Goal: Find specific page/section: Find specific page/section

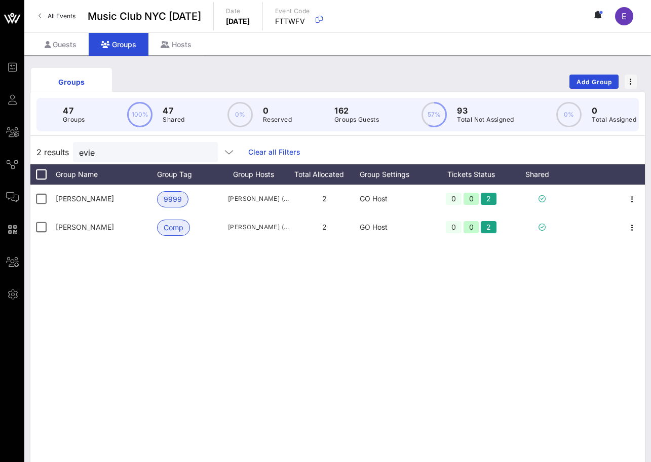
click at [69, 13] on span "All Events" at bounding box center [62, 16] width 28 height 8
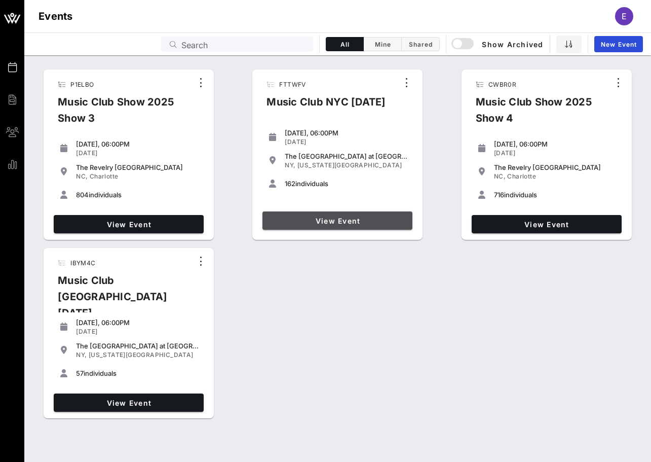
click at [324, 211] on link "View Event" at bounding box center [337, 220] width 150 height 18
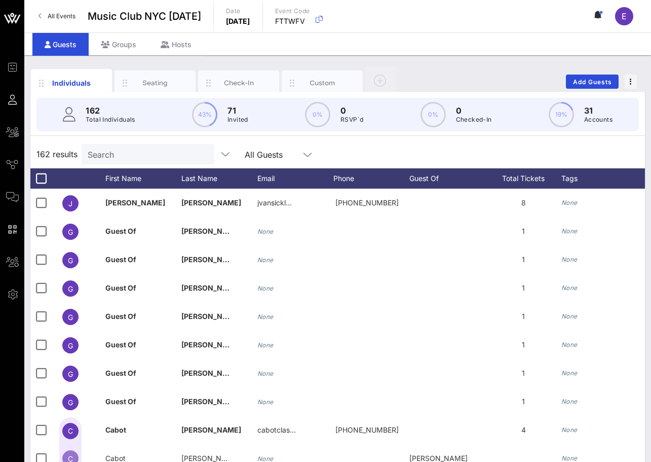
click at [117, 165] on div "162 results Search All Guests" at bounding box center [337, 154] width 615 height 28
click at [125, 48] on div "Groups" at bounding box center [119, 44] width 60 height 23
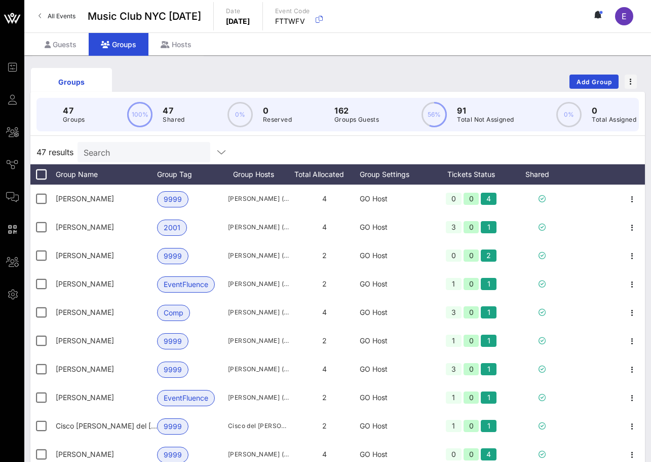
click at [127, 158] on input "Search" at bounding box center [143, 151] width 119 height 13
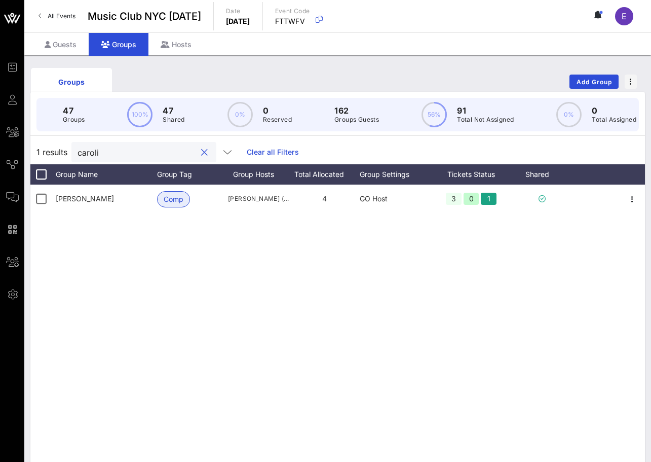
type input "carolin"
click at [76, 50] on div "Guests" at bounding box center [60, 44] width 56 height 23
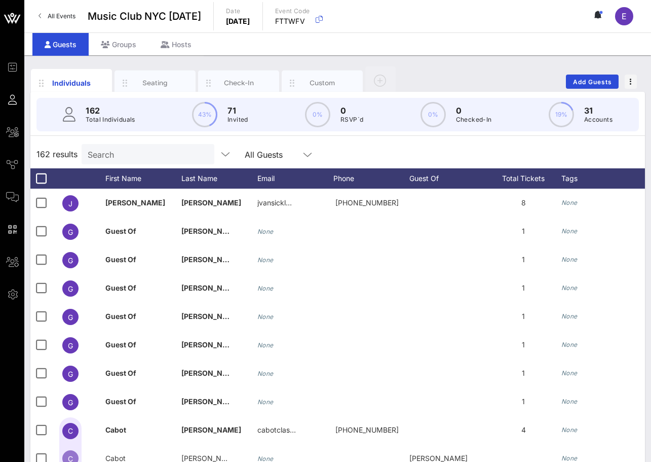
click at [131, 156] on input "Search" at bounding box center [147, 153] width 119 height 13
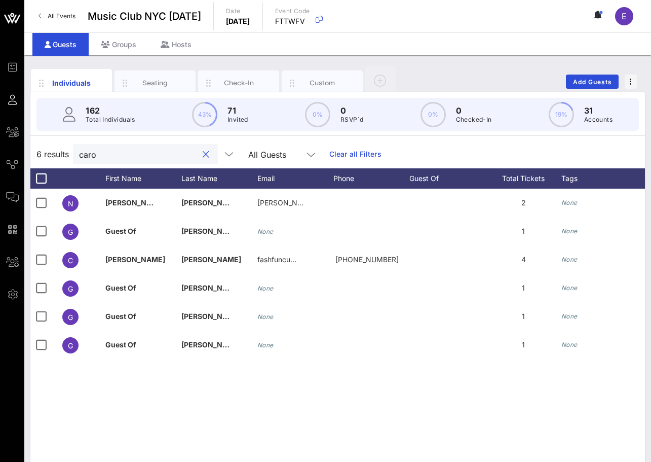
type input "[PERSON_NAME]"
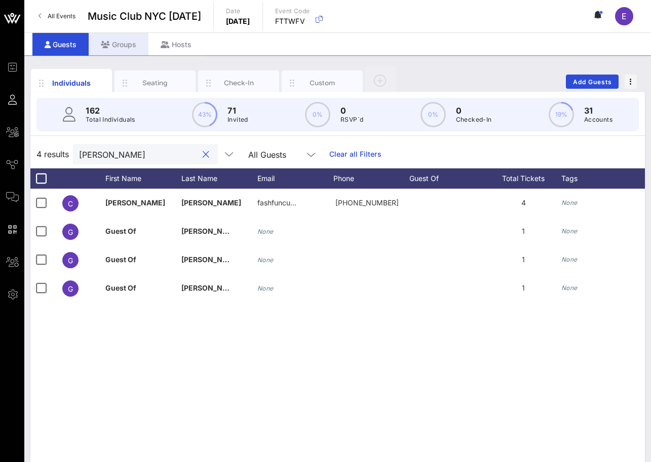
click at [203, 153] on button "clear icon" at bounding box center [206, 154] width 7 height 10
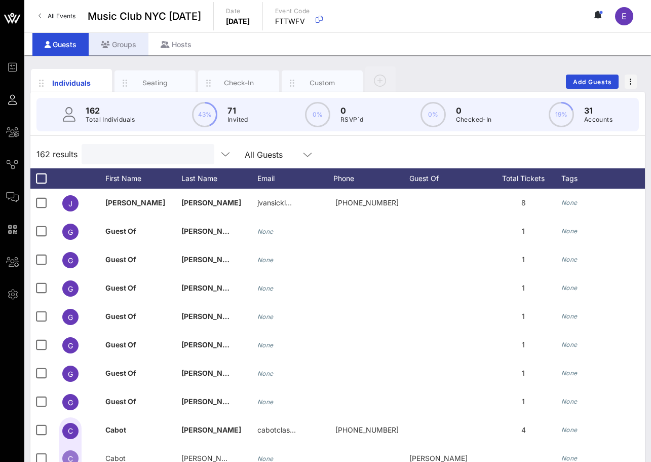
click at [131, 48] on div "Groups" at bounding box center [119, 44] width 60 height 23
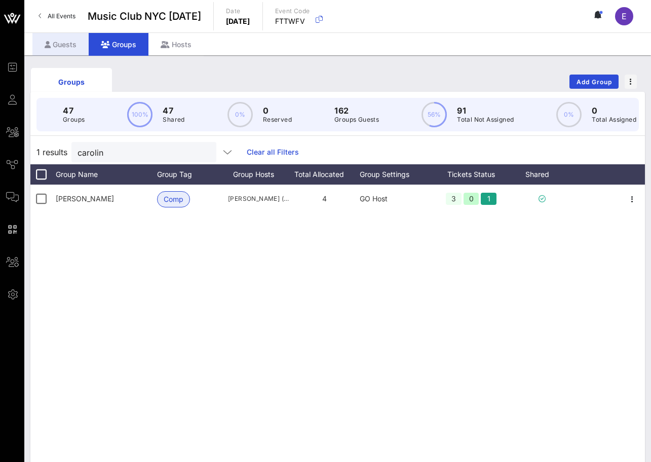
click at [82, 50] on div "Guests" at bounding box center [60, 44] width 56 height 23
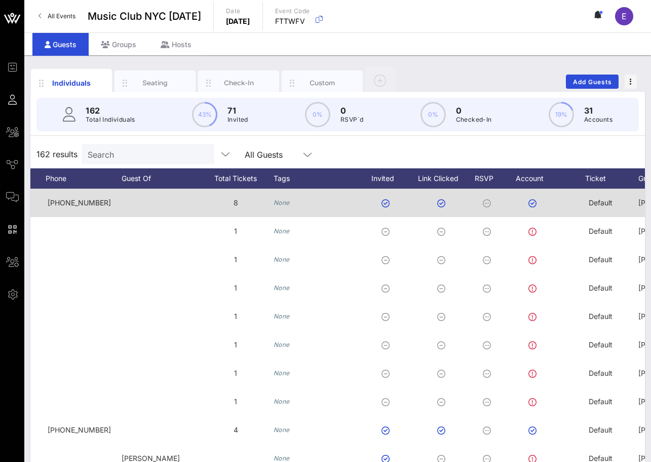
scroll to position [0, 428]
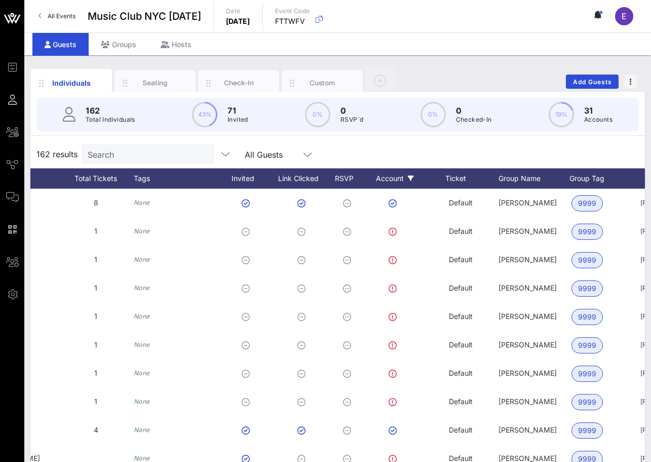
click at [407, 176] on div "Account" at bounding box center [395, 178] width 56 height 20
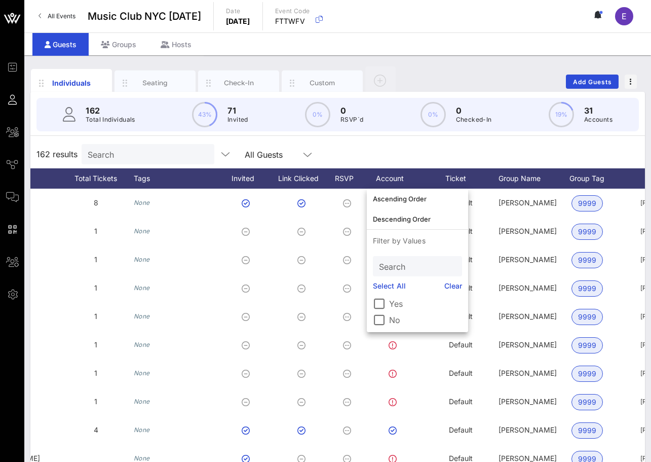
click at [414, 155] on div "162 results Search All Guests" at bounding box center [337, 154] width 615 height 28
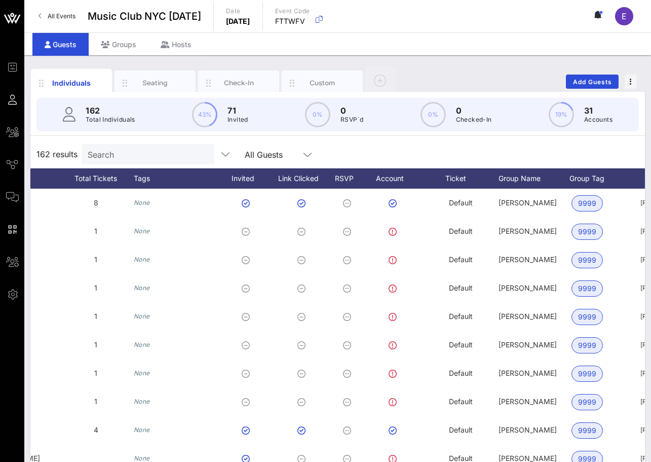
click at [167, 150] on input "Search" at bounding box center [147, 153] width 119 height 13
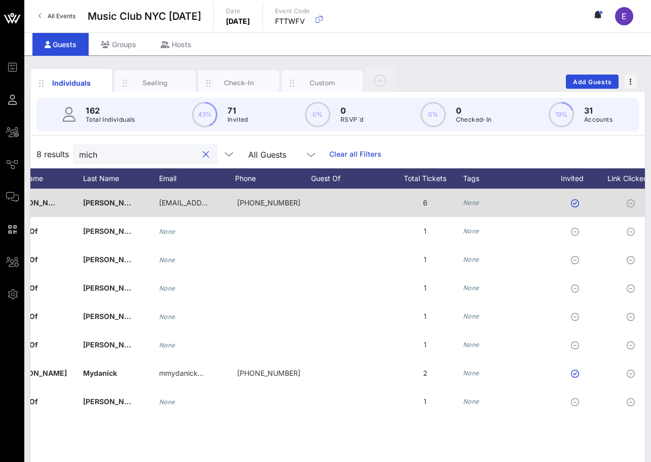
scroll to position [0, 0]
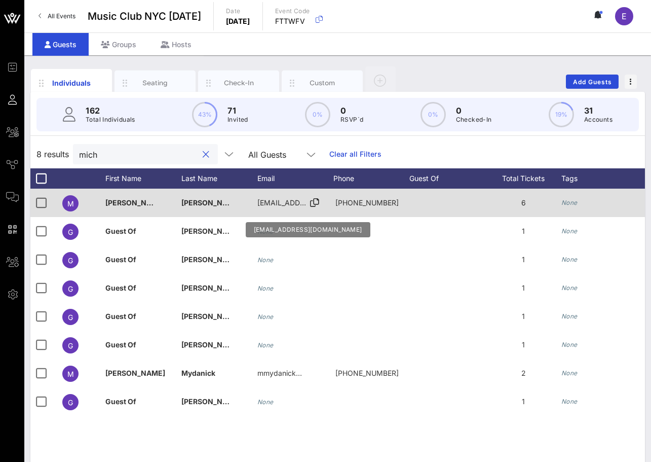
type input "mich"
click at [275, 198] on div "[EMAIL_ADDRESS][DOMAIN_NAME]" at bounding box center [282, 202] width 51 height 28
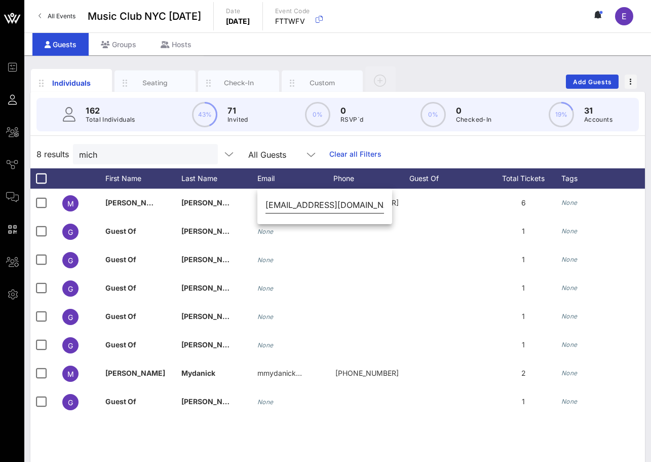
click at [326, 205] on input "[EMAIL_ADDRESS][DOMAIN_NAME]" at bounding box center [324, 205] width 119 height 16
click at [158, 152] on input "mich" at bounding box center [138, 153] width 119 height 13
click at [203, 152] on button "clear icon" at bounding box center [206, 154] width 7 height 10
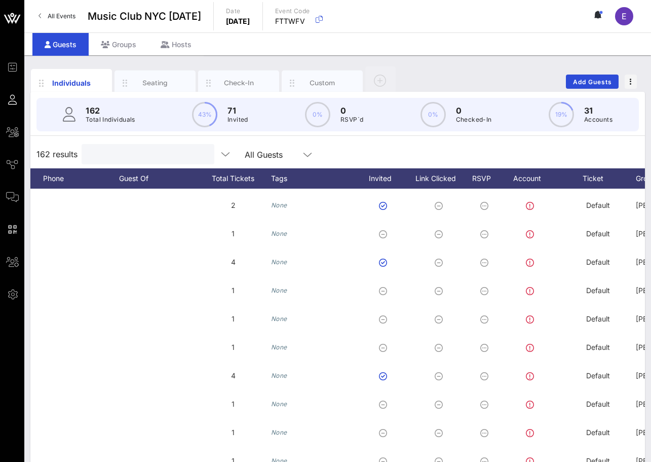
click at [79, 17] on link "All Events" at bounding box center [56, 16] width 49 height 16
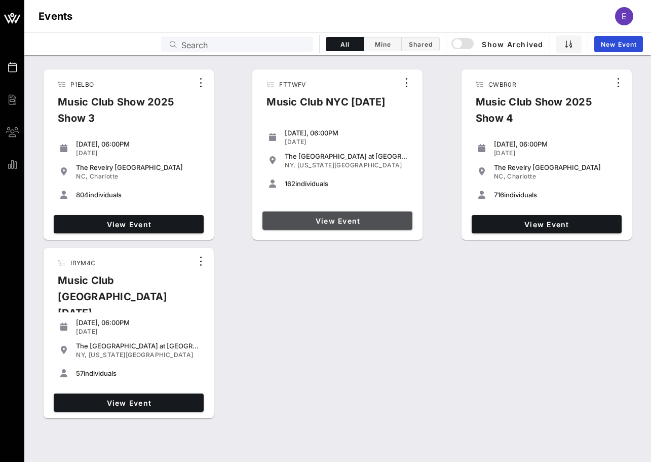
click at [357, 213] on link "View Event" at bounding box center [337, 220] width 150 height 18
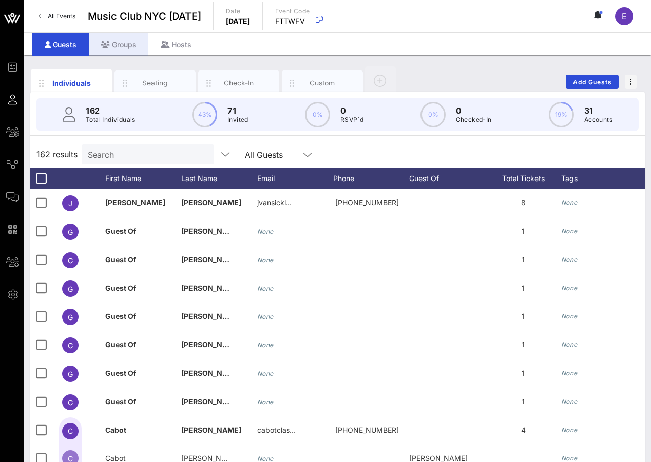
click at [123, 45] on div "Groups" at bounding box center [119, 44] width 60 height 23
